Goal: Find specific page/section: Find specific page/section

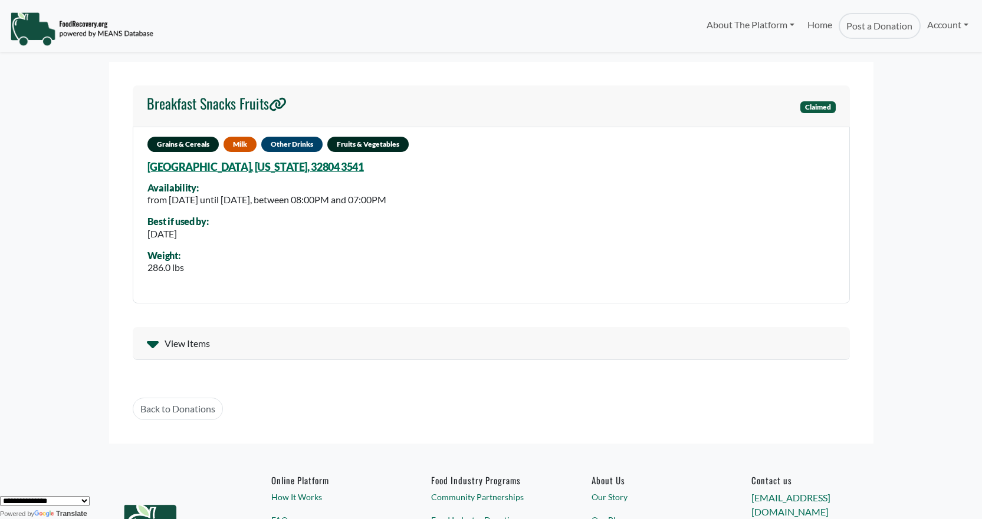
click at [195, 348] on span "View Items" at bounding box center [186, 344] width 45 height 14
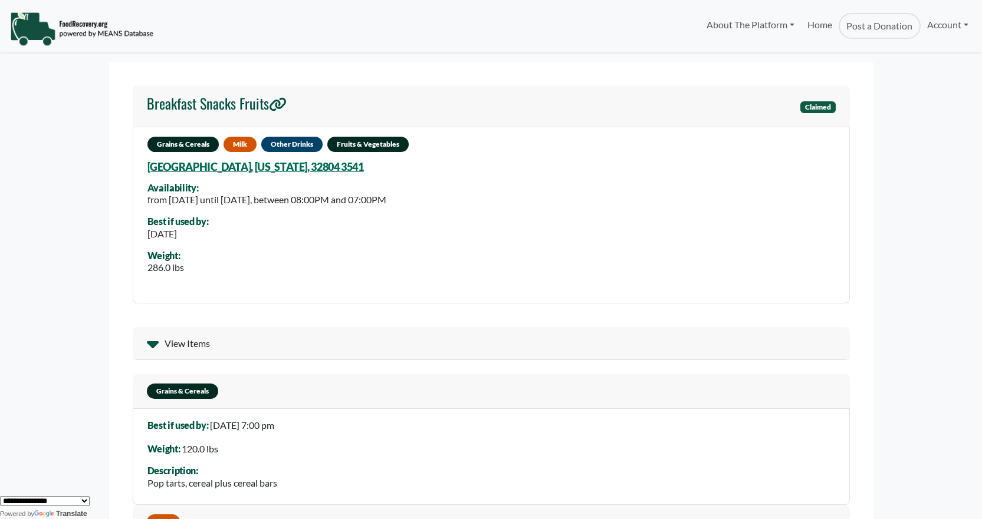
click at [195, 342] on span "View Items" at bounding box center [186, 344] width 45 height 14
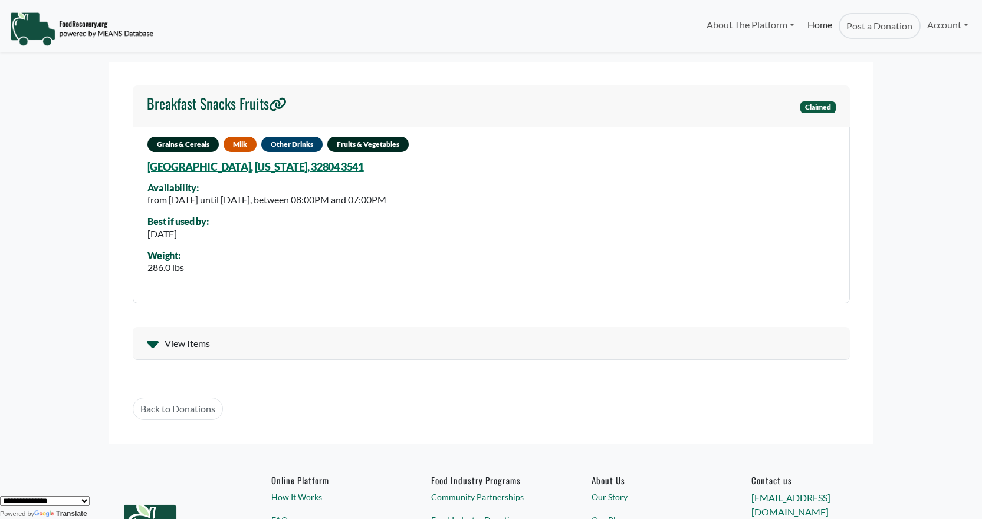
click at [820, 24] on link "Home" at bounding box center [820, 26] width 38 height 26
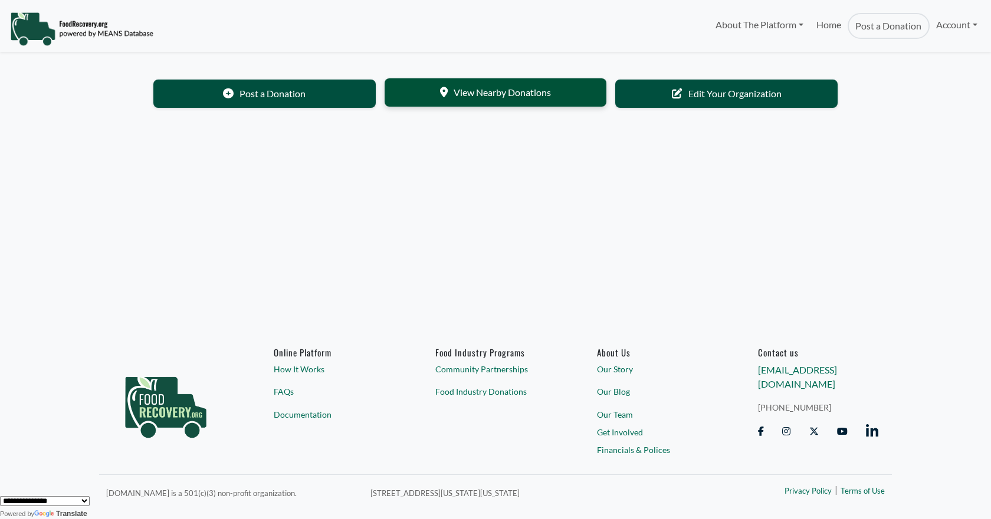
click at [508, 94] on link "View Nearby Donations" at bounding box center [495, 92] width 222 height 28
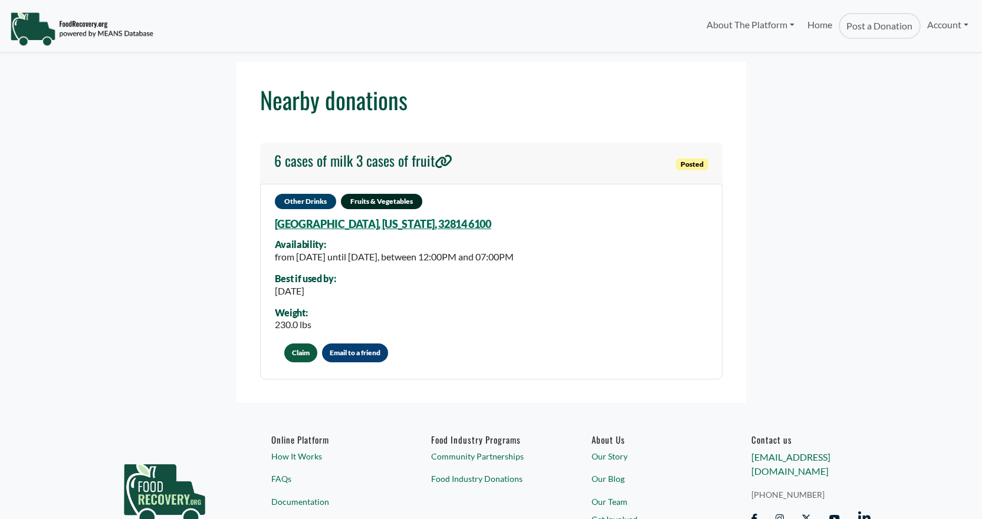
select select "Language Translate Widget"
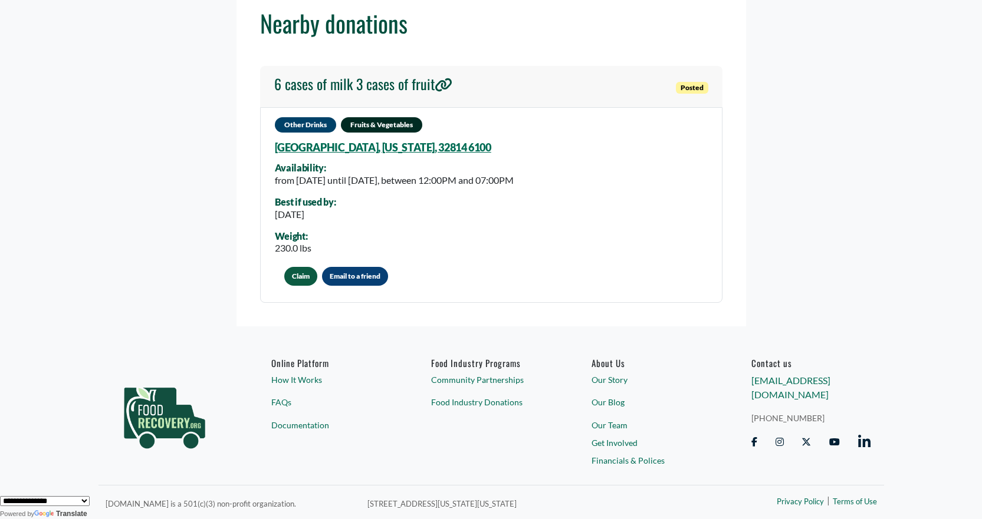
scroll to position [32, 0]
